Goal: Task Accomplishment & Management: Complete application form

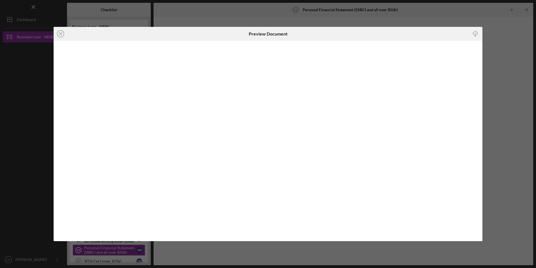
scroll to position [80, 0]
click at [60, 32] on icon "Icon/Close" at bounding box center [61, 34] width 14 height 14
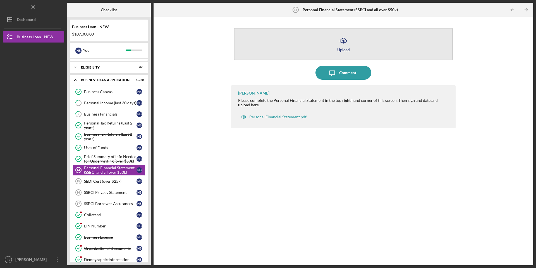
click at [333, 48] on button "Icon/Upload Upload" at bounding box center [343, 44] width 219 height 32
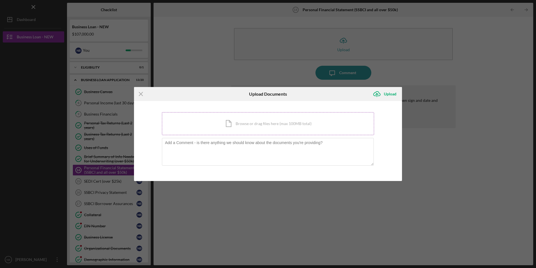
click at [305, 118] on div "Icon/Document Browse or drag files here (max 100MB total) Tap to choose files o…" at bounding box center [268, 123] width 212 height 23
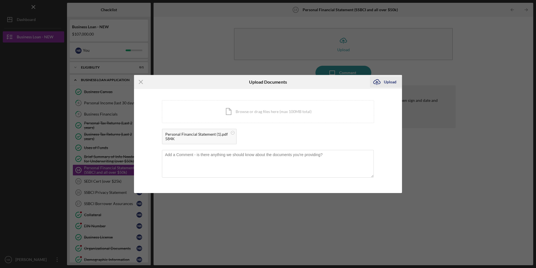
click at [392, 81] on div "Upload" at bounding box center [390, 81] width 13 height 11
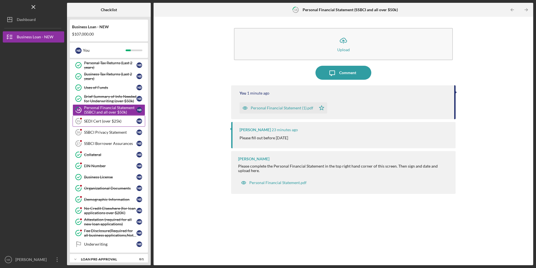
scroll to position [171, 0]
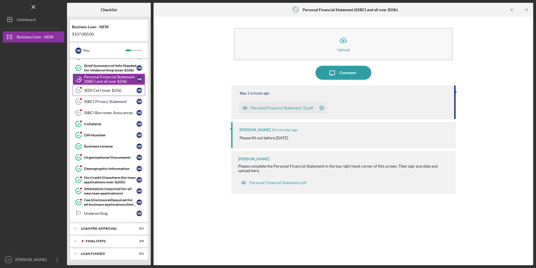
click at [103, 91] on div "SEDI Cert (over $25k)" at bounding box center [110, 90] width 53 height 4
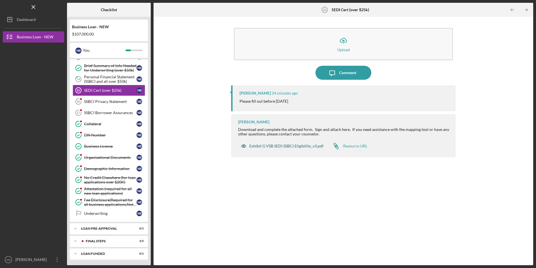
click at [285, 146] on div "Exhibit G VSB SEDI SSBCI Eligibility_v3.pdf" at bounding box center [287, 146] width 74 height 4
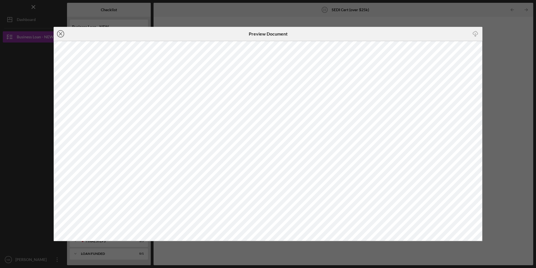
click at [59, 33] on icon "Icon/Close" at bounding box center [61, 34] width 14 height 14
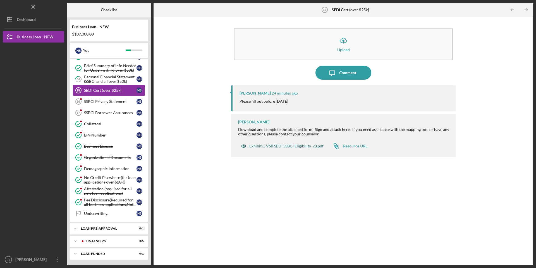
click at [293, 146] on div "Exhibit G VSB SEDI SSBCI Eligibility_v3.pdf" at bounding box center [287, 146] width 74 height 4
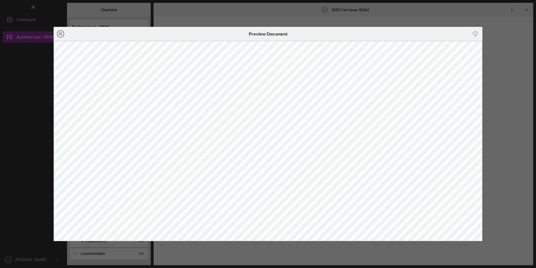
click at [63, 33] on icon "Icon/Close" at bounding box center [61, 34] width 14 height 14
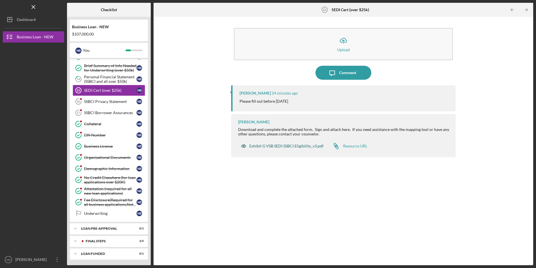
click at [292, 145] on div "Exhibit G VSB SEDI SSBCI Eligibility_v3.pdf" at bounding box center [287, 146] width 74 height 4
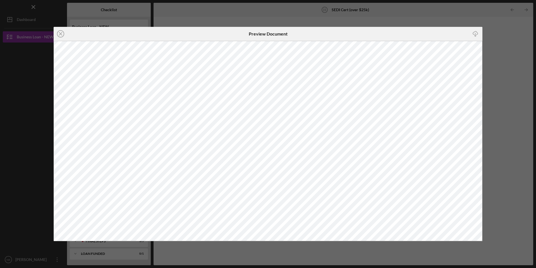
click at [478, 34] on icon "button" at bounding box center [475, 32] width 5 height 3
click at [61, 34] on line at bounding box center [60, 33] width 3 height 3
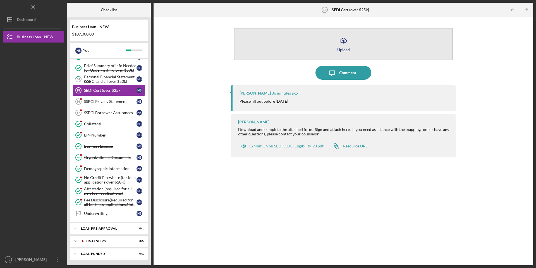
click at [379, 42] on button "Icon/Upload Upload" at bounding box center [343, 44] width 219 height 32
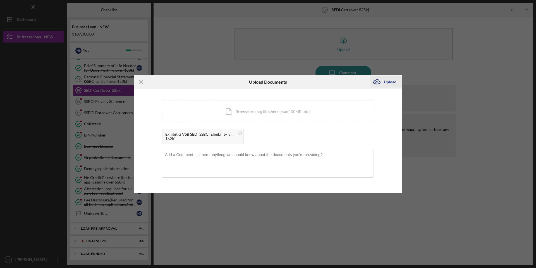
click at [392, 83] on div "Upload" at bounding box center [390, 81] width 13 height 11
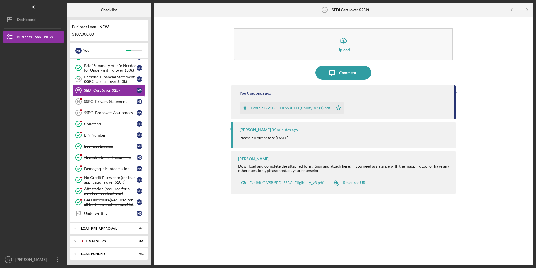
click at [97, 101] on div "SSBCI Privacy Statement" at bounding box center [110, 101] width 53 height 4
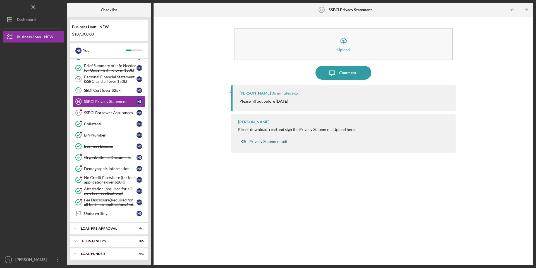
click at [271, 142] on div "Privacy Statement.pdf" at bounding box center [269, 141] width 38 height 4
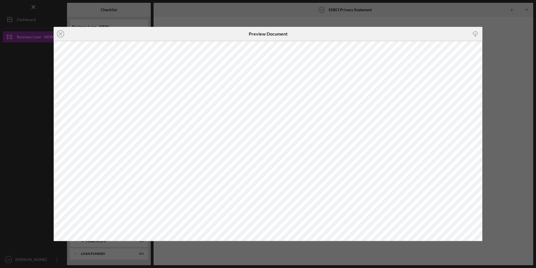
click at [475, 34] on icon "Icon/Download" at bounding box center [476, 33] width 13 height 13
click at [62, 34] on icon "Icon/Close" at bounding box center [61, 34] width 14 height 14
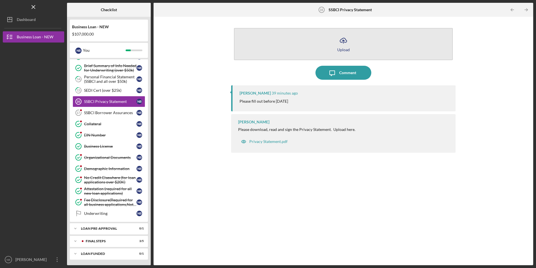
click at [315, 53] on button "Icon/Upload Upload" at bounding box center [343, 44] width 219 height 32
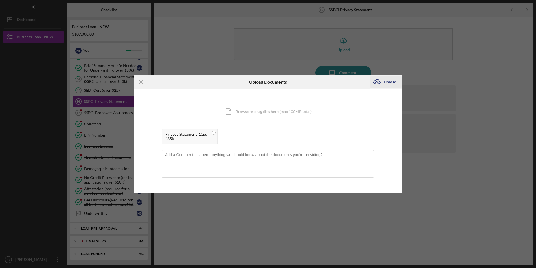
click at [382, 81] on icon "Icon/Upload" at bounding box center [377, 82] width 14 height 14
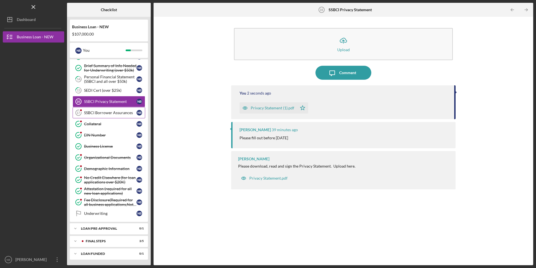
click at [103, 111] on div "SSBCI Borrower Assurances" at bounding box center [110, 112] width 53 height 4
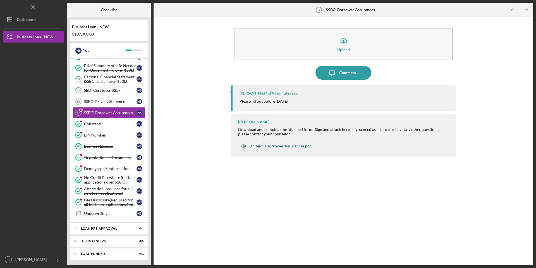
click at [274, 146] on div "IgniteMO Borrower Assurances.pdf" at bounding box center [281, 146] width 62 height 4
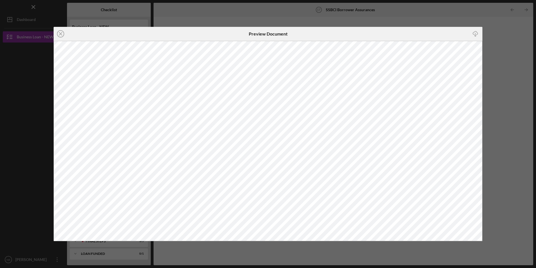
click at [476, 34] on icon "Icon/Download" at bounding box center [476, 33] width 13 height 13
click at [61, 33] on icon "Icon/Close" at bounding box center [61, 34] width 14 height 14
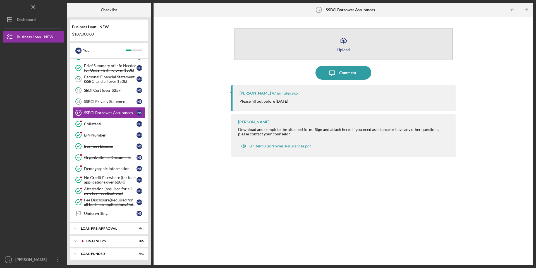
click at [326, 46] on button "Icon/Upload Upload" at bounding box center [343, 44] width 219 height 32
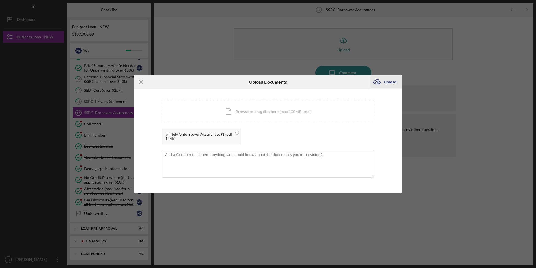
click at [391, 82] on div "Upload" at bounding box center [390, 81] width 13 height 11
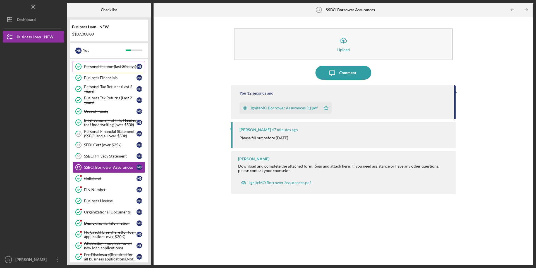
scroll to position [171, 0]
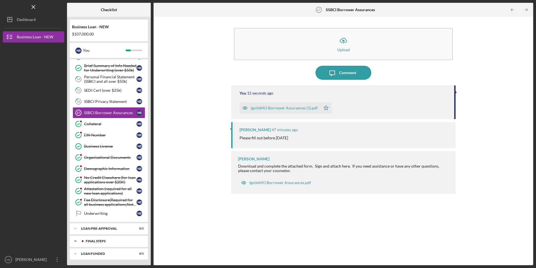
click at [76, 241] on icon "Icon/Expander" at bounding box center [75, 240] width 11 height 11
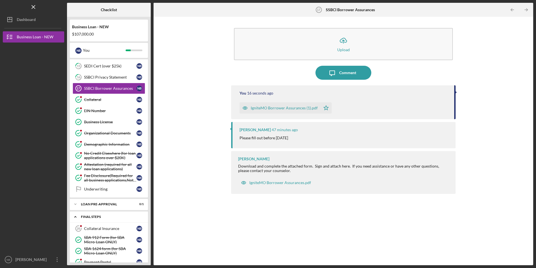
scroll to position [230, 0]
